Goal: Check status: Check status

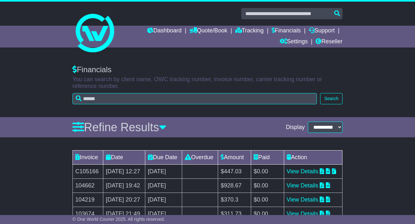
select select "**"
click at [162, 32] on link "Dashboard" at bounding box center [164, 31] width 34 height 11
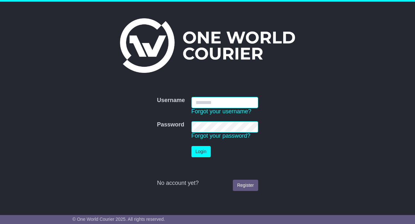
type input "**********"
click at [201, 151] on button "Login" at bounding box center [201, 151] width 19 height 11
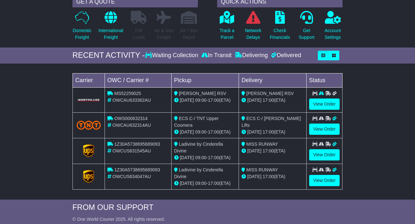
scroll to position [65, 0]
click at [322, 57] on icon "button" at bounding box center [324, 56] width 4 height 4
click at [322, 56] on icon "button" at bounding box center [324, 56] width 4 height 4
click at [335, 56] on icon "button" at bounding box center [334, 56] width 4 height 4
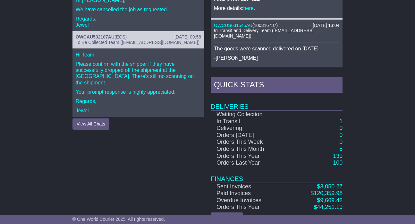
scroll to position [313, 0]
click at [342, 146] on link "8" at bounding box center [341, 149] width 3 height 6
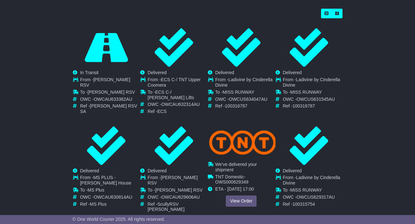
scroll to position [236, 0]
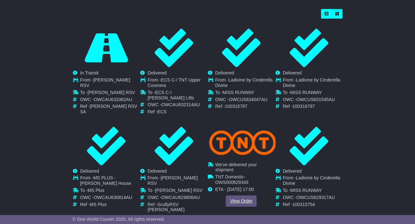
click at [243, 195] on link "View Order" at bounding box center [241, 200] width 31 height 11
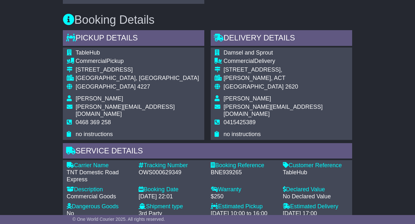
scroll to position [365, 0]
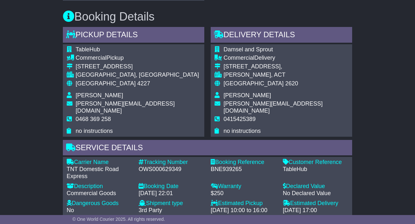
drag, startPoint x: 225, startPoint y: 87, endPoint x: 278, endPoint y: 85, distance: 53.6
click at [278, 85] on div "Damsel and Sprout Commercial Delivery 1/9 Spongolite Street, BEARD, ACT Austral…" at bounding box center [282, 90] width 142 height 92
copy table "Damsel and Sprout Commercial Delivery"
click at [240, 79] on div "BEARD, ACT" at bounding box center [286, 75] width 125 height 7
drag, startPoint x: 224, startPoint y: 87, endPoint x: 276, endPoint y: 88, distance: 52.0
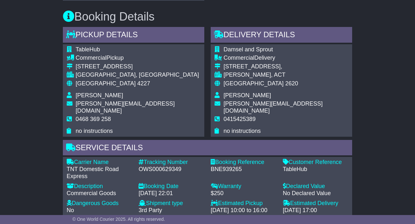
click at [276, 70] on div "1/9 Spongolite Street," at bounding box center [286, 66] width 125 height 7
copy div "1/9 Spongolite Street"
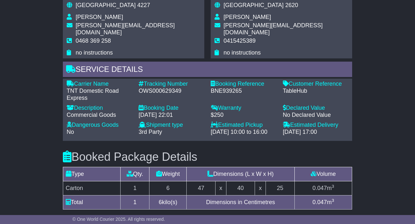
scroll to position [450, 0]
